Goal: Task Accomplishment & Management: Complete application form

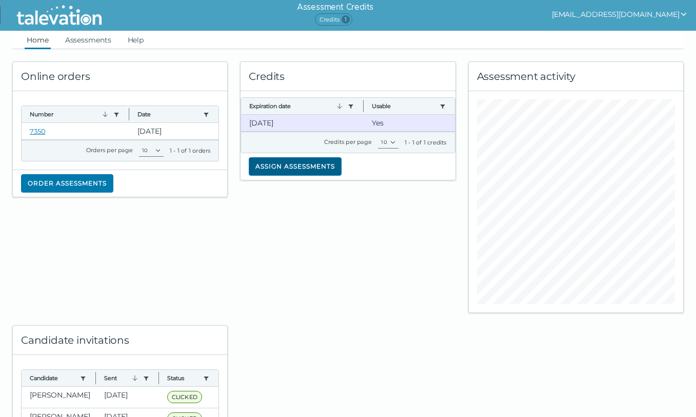
click at [311, 160] on button "Assign assessments" at bounding box center [295, 166] width 93 height 18
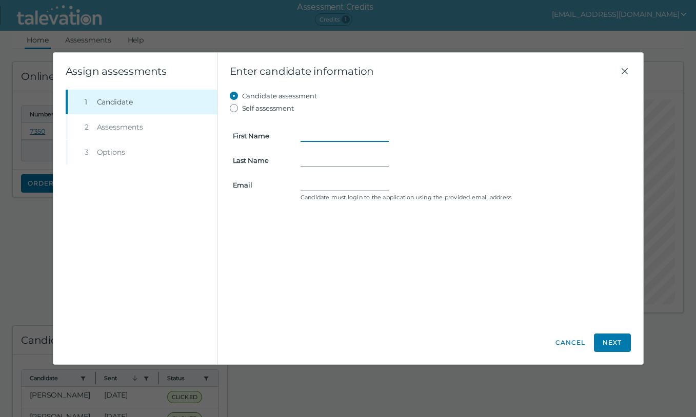
click at [312, 132] on input "First Name" at bounding box center [344, 136] width 88 height 12
click at [312, 138] on input "Kim" at bounding box center [344, 136] width 88 height 12
type input "Ange"
type input "Tinkoff"
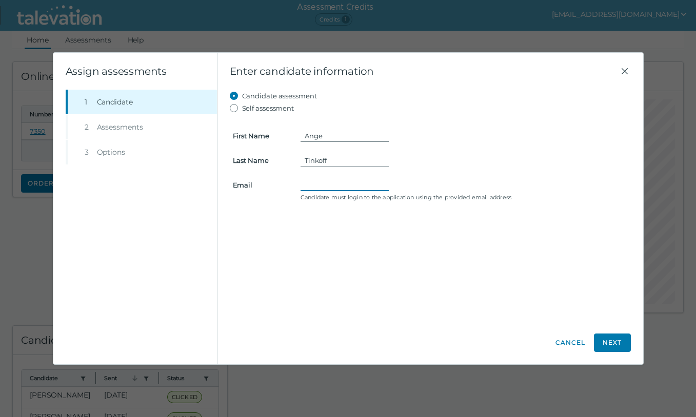
click at [306, 185] on input "Email" at bounding box center [344, 185] width 88 height 12
click at [246, 109] on label "Self assessment" at bounding box center [268, 108] width 52 height 12
click at [242, 109] on input "Self assessment" at bounding box center [236, 108] width 12 height 12
radio input "true"
type input "Andrea"
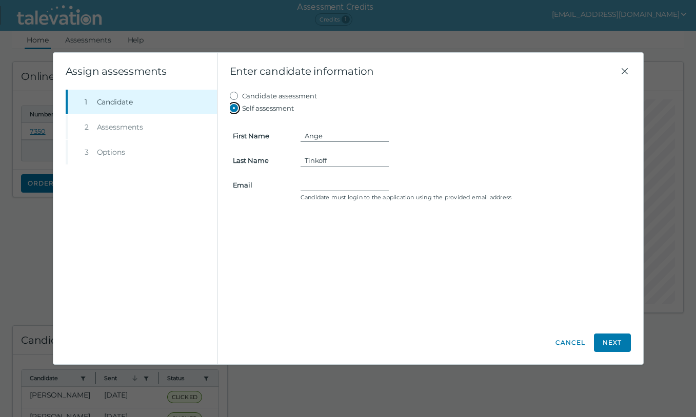
type input "marketing@topperformancehousing.com"
click at [319, 138] on input "Andrea" at bounding box center [344, 136] width 88 height 12
type input "Ange"
click at [302, 245] on div "Candidate assessment Self assessment First Name Ange Last Name Tinkoff Email ma…" at bounding box center [430, 206] width 401 height 232
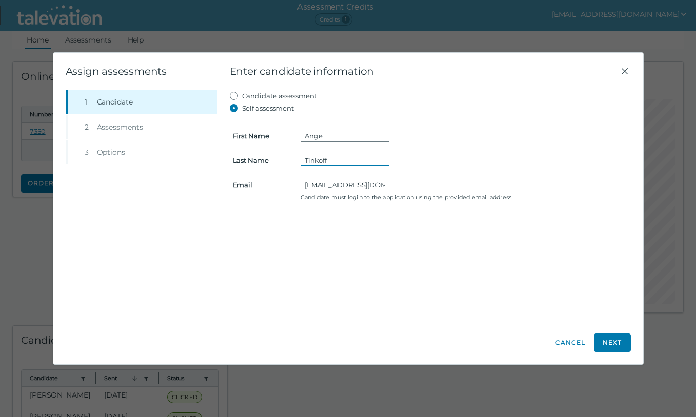
click at [314, 162] on input "Tinkoff" at bounding box center [344, 160] width 88 height 12
type input "Tink"
click at [281, 220] on div "Candidate assessment Self assessment First Name Ange Last Name Tink Email marke…" at bounding box center [430, 206] width 401 height 232
click at [617, 341] on button "Next" at bounding box center [612, 343] width 37 height 18
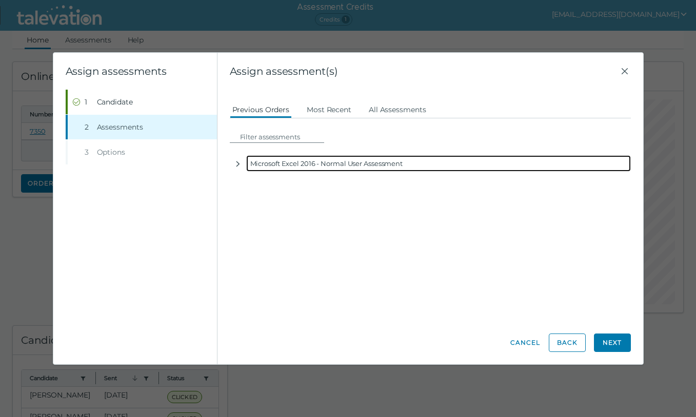
click at [394, 165] on div "Microsoft Excel 2016 - Normal User Assessment" at bounding box center [438, 163] width 384 height 16
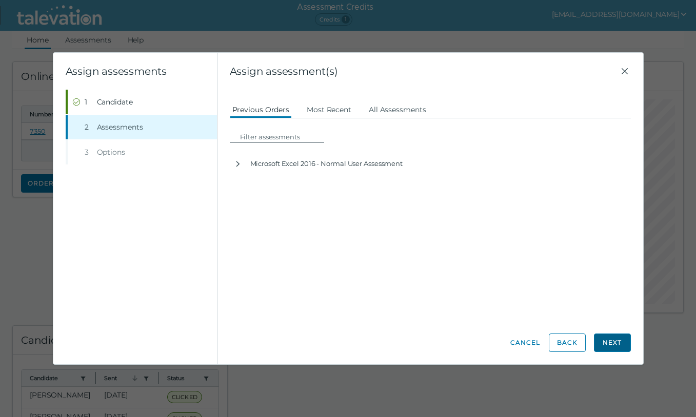
click at [608, 343] on button "Next" at bounding box center [612, 343] width 37 height 18
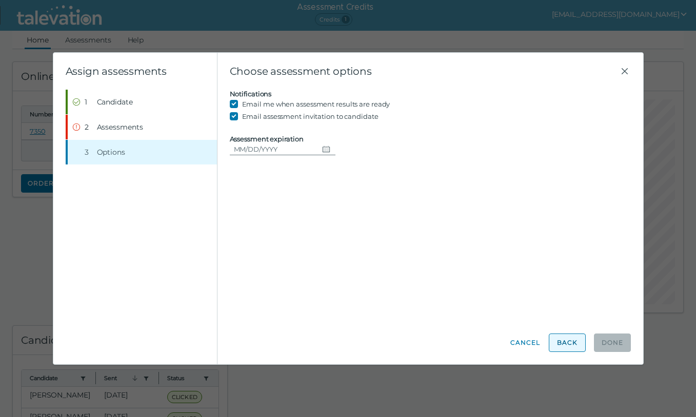
click at [558, 342] on button "Back" at bounding box center [567, 343] width 37 height 18
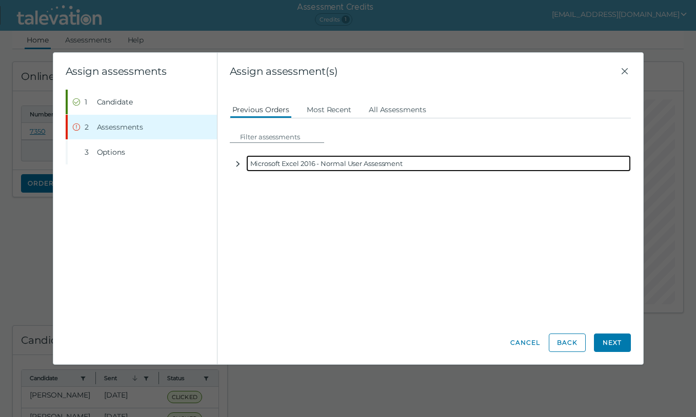
click at [234, 166] on icon "button" at bounding box center [238, 164] width 8 height 8
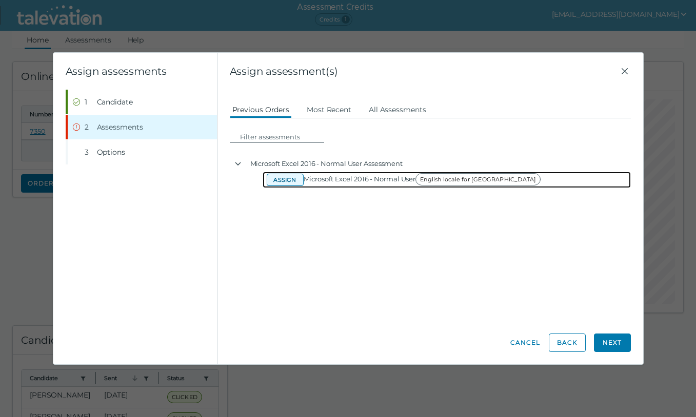
click at [282, 177] on button "Assign" at bounding box center [285, 180] width 37 height 12
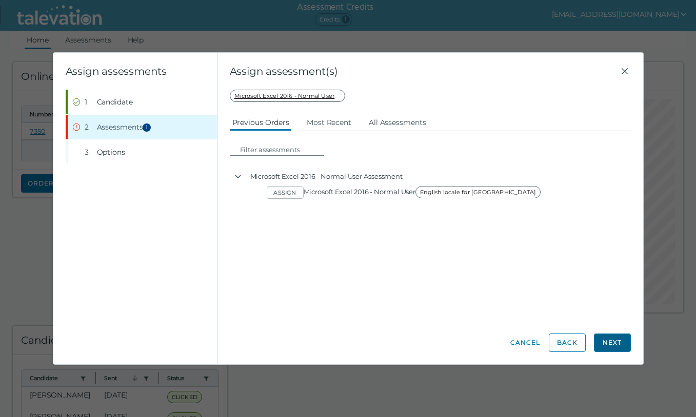
click at [606, 341] on button "Next" at bounding box center [612, 343] width 37 height 18
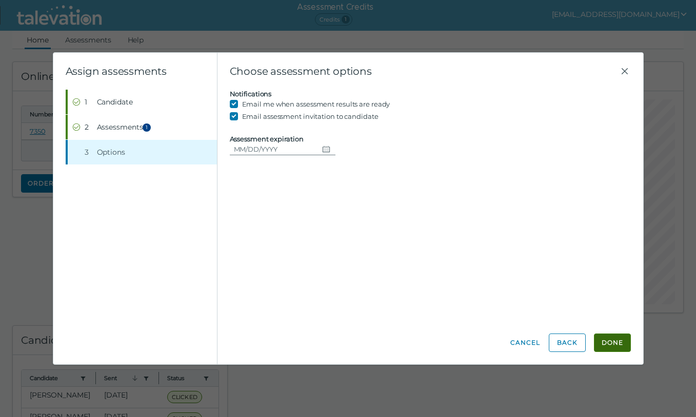
click at [606, 341] on button "Done" at bounding box center [612, 343] width 37 height 18
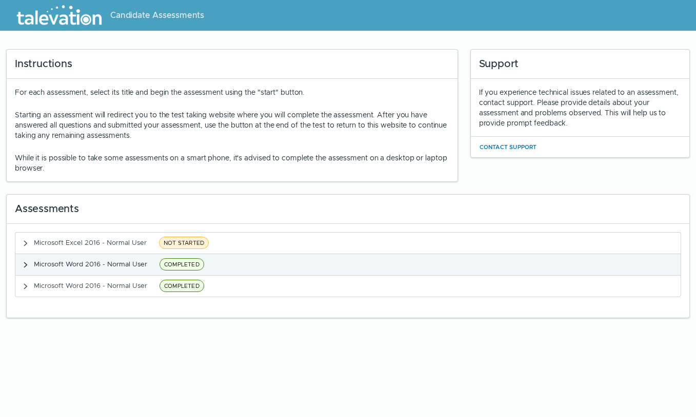
click at [24, 263] on icon "button" at bounding box center [26, 265] width 4 height 6
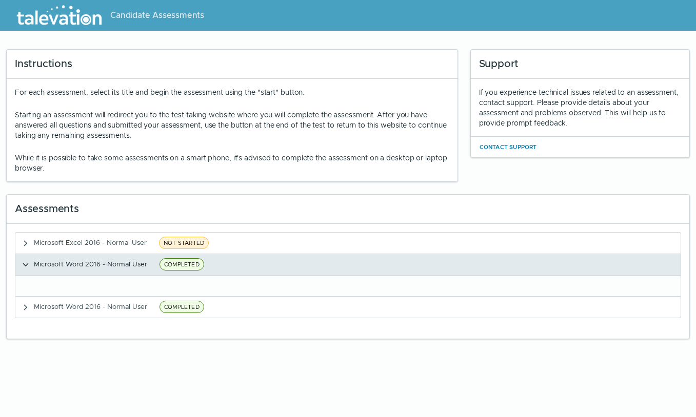
click at [24, 263] on icon "button" at bounding box center [26, 265] width 8 height 8
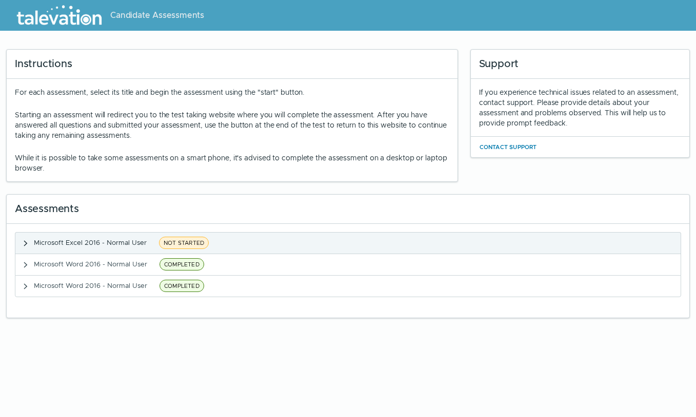
click at [27, 241] on icon "button" at bounding box center [26, 243] width 8 height 8
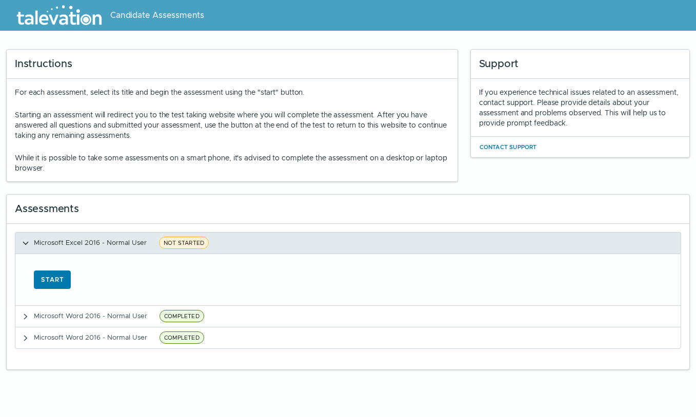
click at [27, 241] on icon "button" at bounding box center [26, 243] width 8 height 8
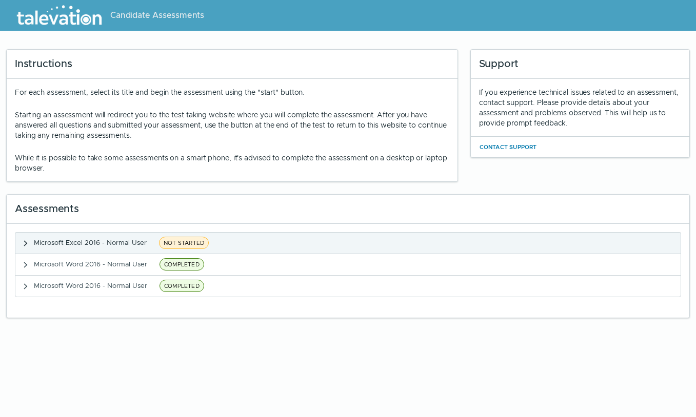
click at [199, 244] on span "NOT STARTED" at bounding box center [184, 243] width 50 height 12
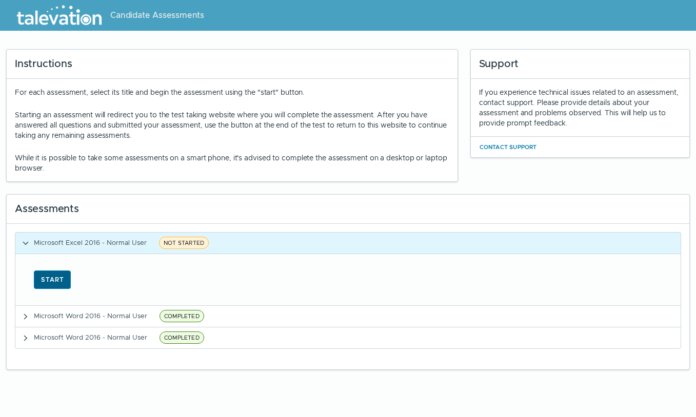
click at [67, 275] on button "Start" at bounding box center [52, 280] width 37 height 18
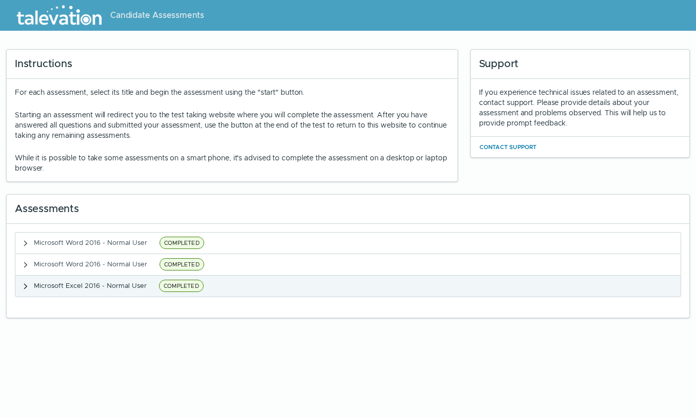
click at [145, 282] on span "Microsoft Excel 2016 - Normal User" at bounding box center [90, 285] width 113 height 9
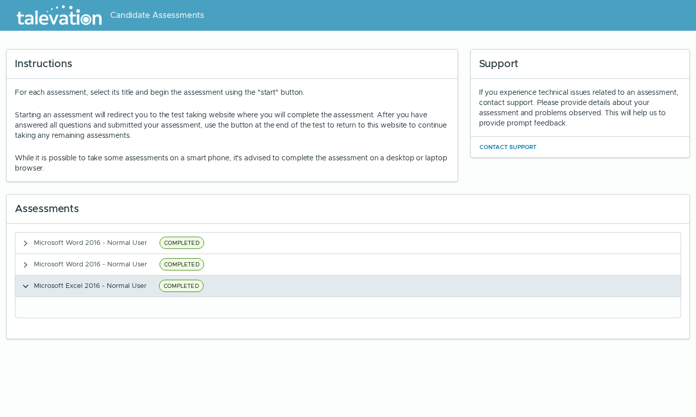
click at [194, 285] on span "COMPLETED" at bounding box center [181, 286] width 45 height 12
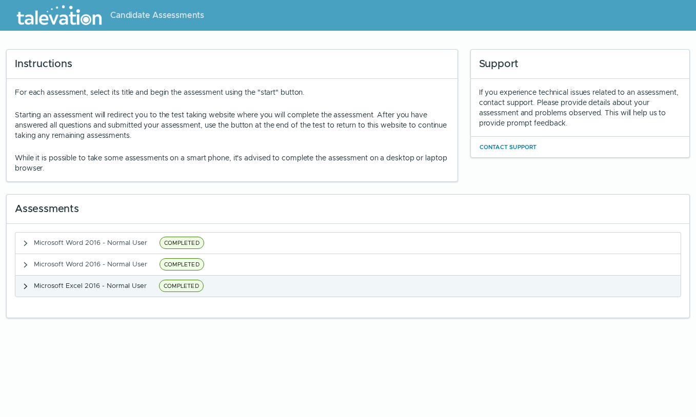
click at [194, 285] on span "COMPLETED" at bounding box center [181, 286] width 45 height 12
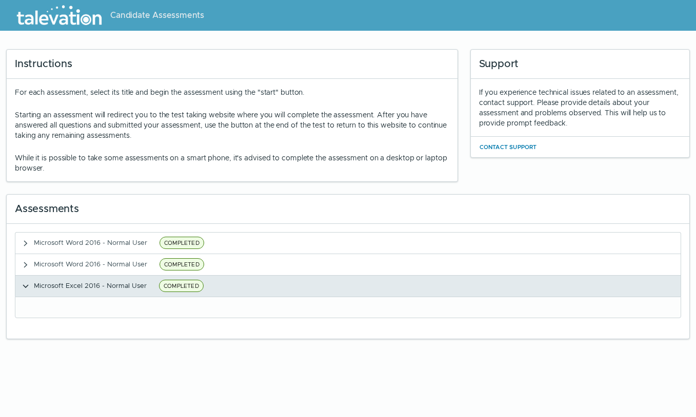
click at [117, 292] on clr-accordion-title "Microsoft Excel 2016 - Normal User COMPLETED" at bounding box center [120, 286] width 173 height 13
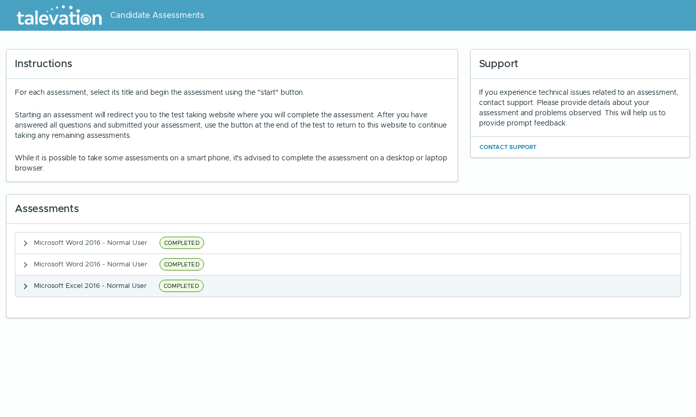
click at [117, 292] on clr-accordion-title "Microsoft Excel 2016 - Normal User COMPLETED" at bounding box center [120, 286] width 173 height 13
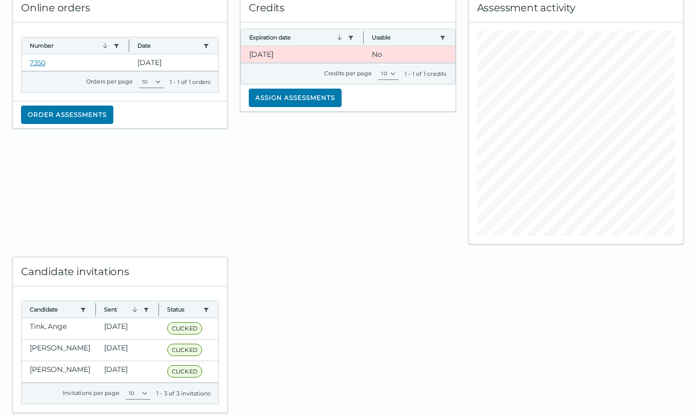
scroll to position [74, 0]
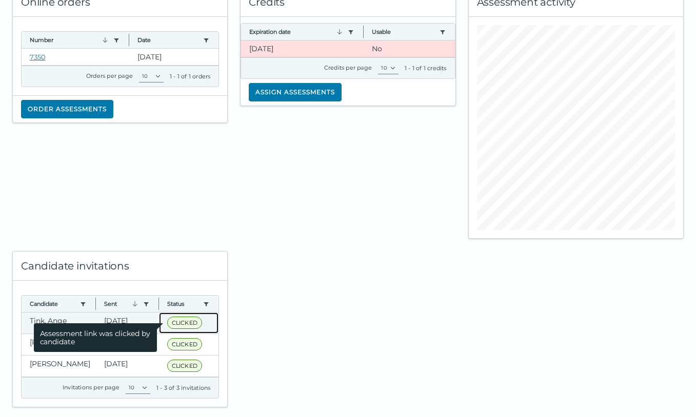
click at [171, 327] on span "CLICKED" at bounding box center [184, 323] width 35 height 12
click at [175, 323] on span "CLICKED" at bounding box center [184, 323] width 35 height 12
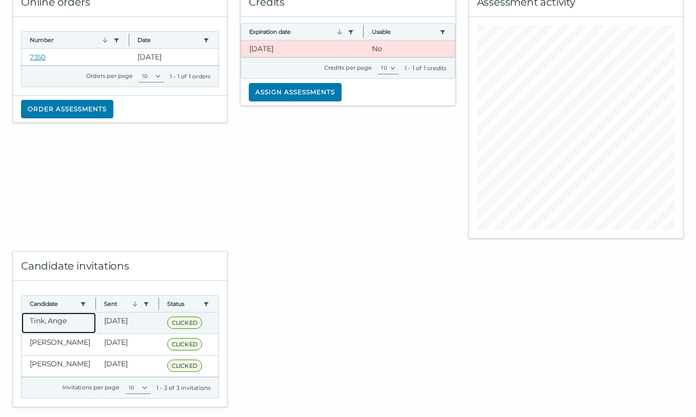
click at [79, 325] on clr-dg-cell "Tink, Ange" at bounding box center [59, 323] width 74 height 21
click at [109, 329] on clr-dg-cell "Sep 3, 2025" at bounding box center [127, 323] width 63 height 21
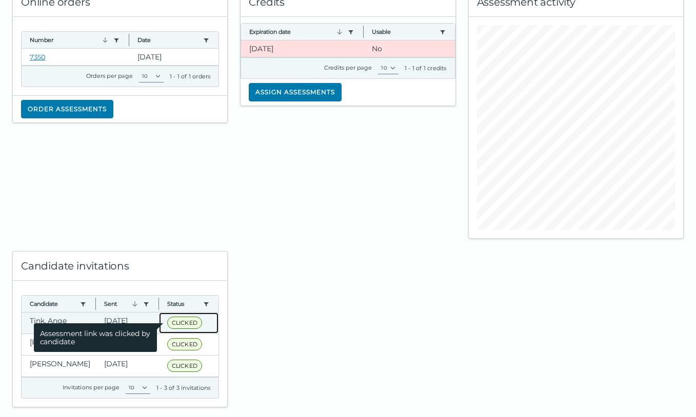
click at [188, 320] on span "CLICKED" at bounding box center [184, 323] width 35 height 12
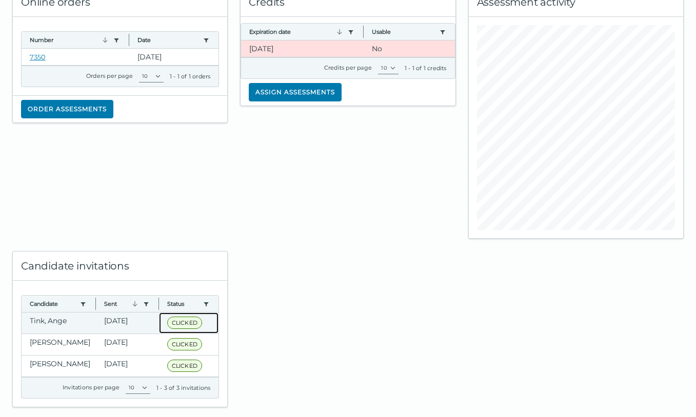
click at [209, 323] on div "CLICKED Assessment link was clicked by candidate" at bounding box center [189, 323] width 44 height 13
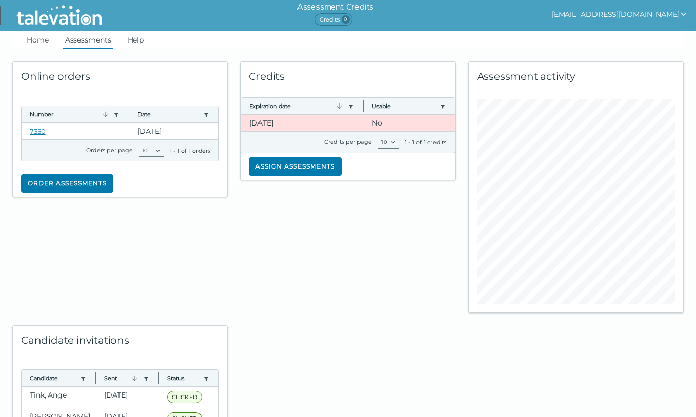
click at [84, 44] on link "Assessments" at bounding box center [88, 40] width 50 height 18
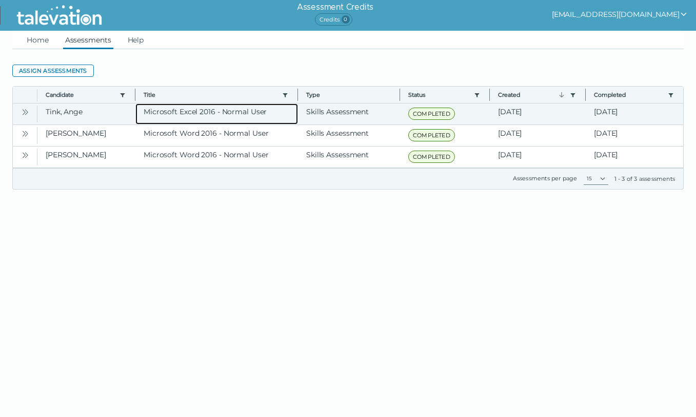
click at [269, 115] on clr-dg-cell "Microsoft Excel 2016 - Normal User" at bounding box center [216, 114] width 163 height 21
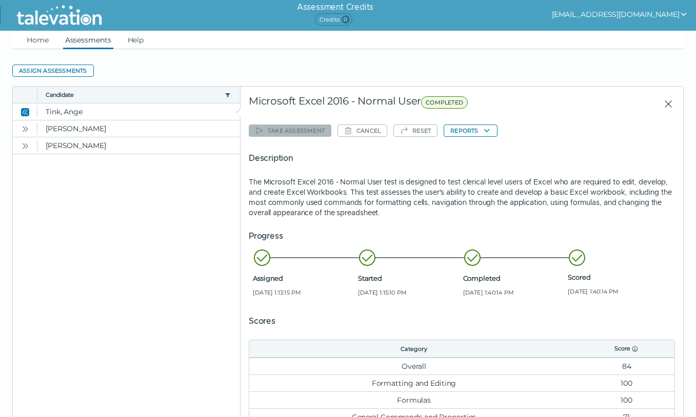
scroll to position [125, 0]
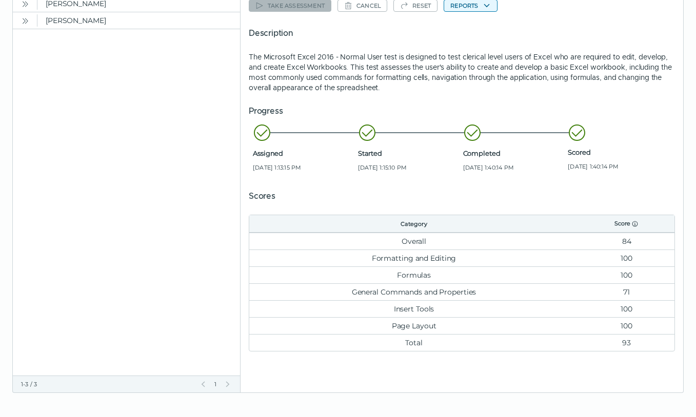
click at [481, 9] on button "Reports" at bounding box center [469, 5] width 53 height 12
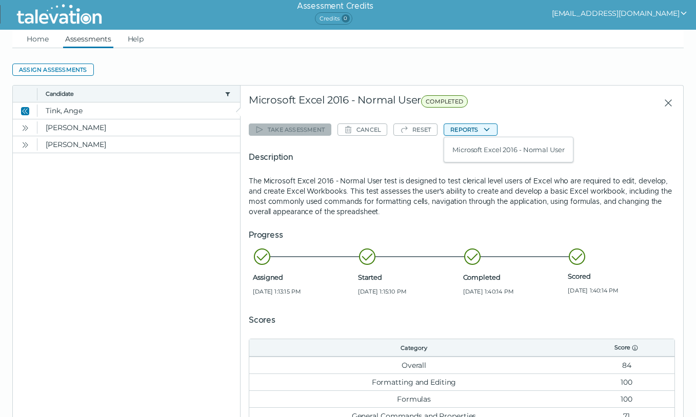
scroll to position [0, 0]
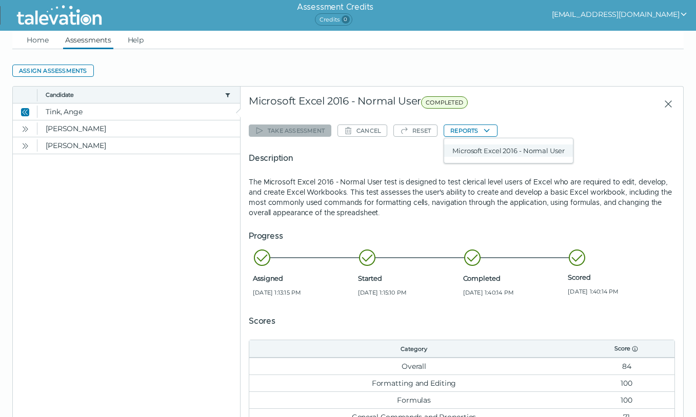
click at [477, 155] on button "Microsoft Excel 2016 - Normal User" at bounding box center [508, 151] width 129 height 12
